Goal: Task Accomplishment & Management: Manage account settings

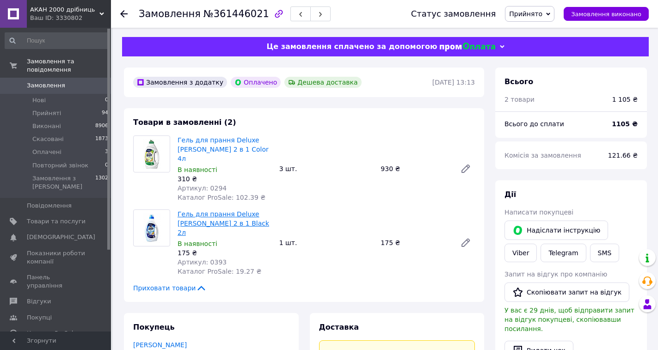
click at [247, 210] on link "Гель для прання Deluxe [PERSON_NAME] 2 в 1 Black 2л" at bounding box center [223, 223] width 92 height 26
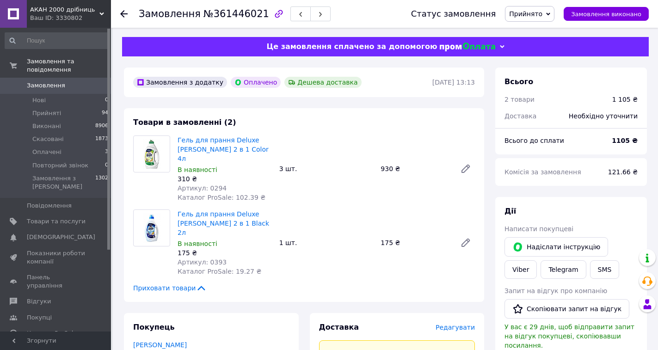
click at [127, 16] on icon at bounding box center [123, 13] width 7 height 7
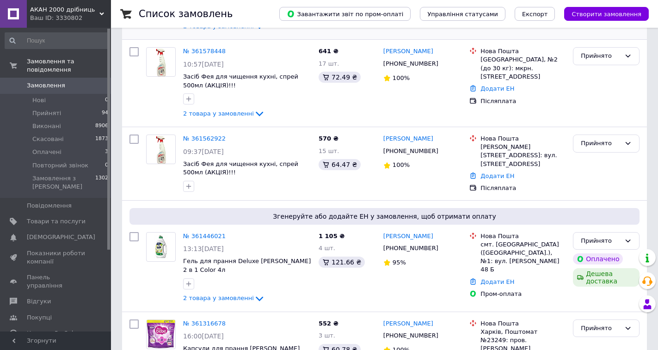
scroll to position [323, 0]
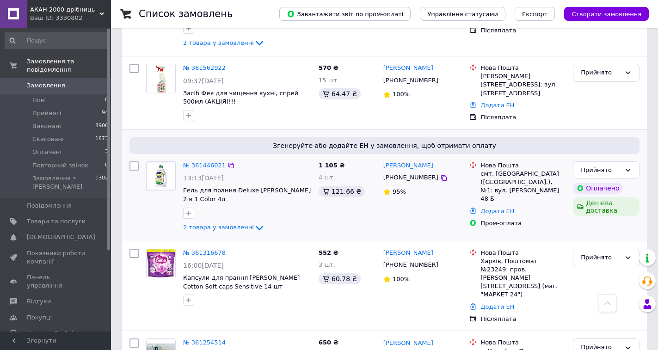
click at [254, 222] on icon at bounding box center [259, 227] width 11 height 11
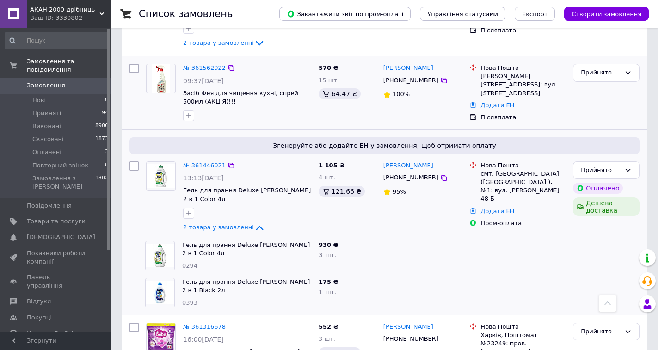
click at [479, 137] on div "Згенеруйте або додайте ЕН у замовлення, щоб отримати оплату" at bounding box center [384, 145] width 510 height 17
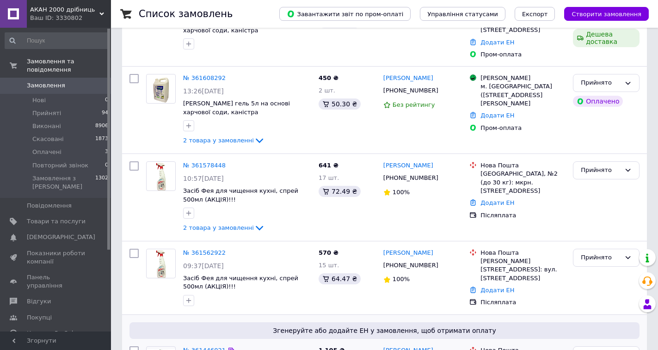
scroll to position [0, 0]
